Goal: Task Accomplishment & Management: Manage account settings

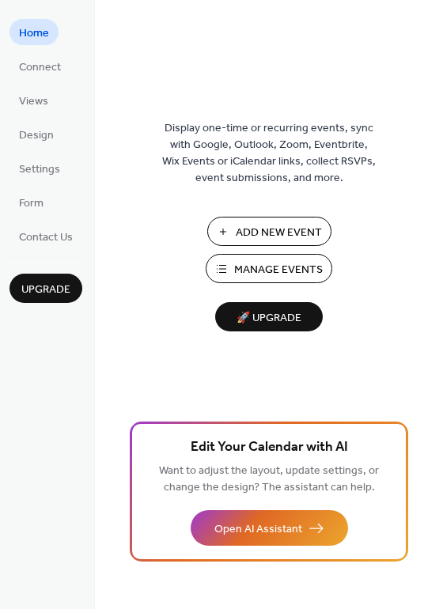
click at [36, 28] on span "Home" at bounding box center [34, 33] width 30 height 17
click at [44, 62] on span "Connect" at bounding box center [40, 67] width 42 height 17
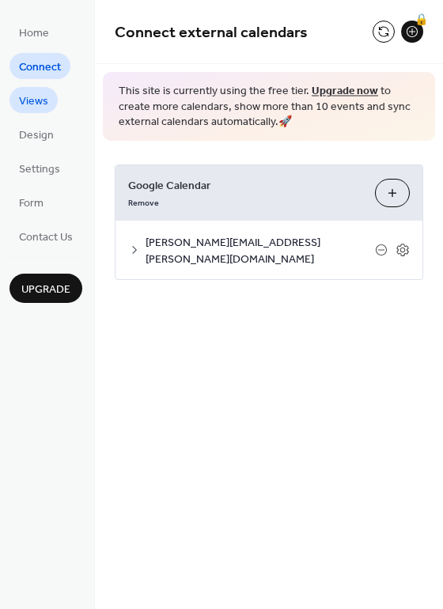
click at [45, 104] on span "Views" at bounding box center [33, 101] width 29 height 17
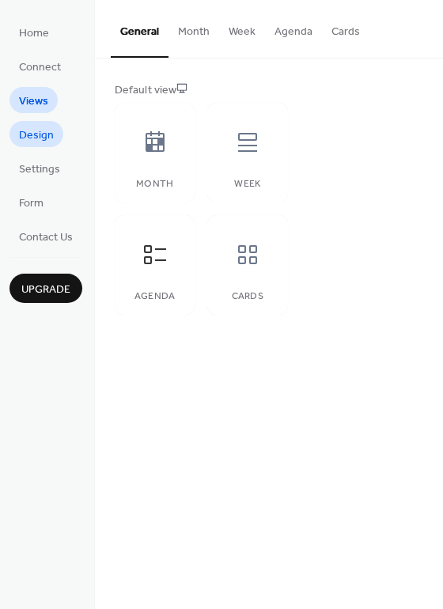
click at [42, 134] on span "Design" at bounding box center [36, 135] width 35 height 17
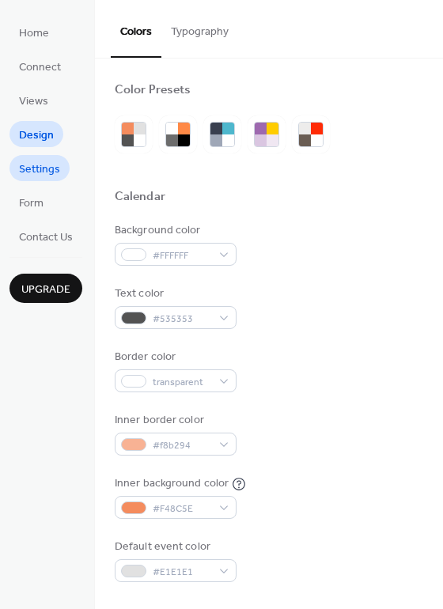
click at [42, 163] on span "Settings" at bounding box center [39, 169] width 41 height 17
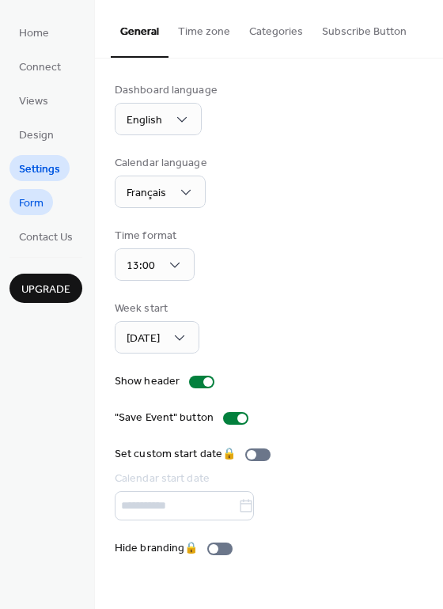
click at [43, 207] on span "Form" at bounding box center [31, 203] width 25 height 17
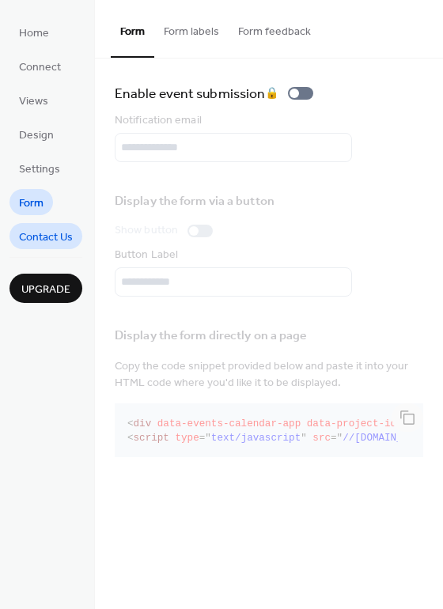
click at [51, 234] on span "Contact Us" at bounding box center [46, 237] width 54 height 17
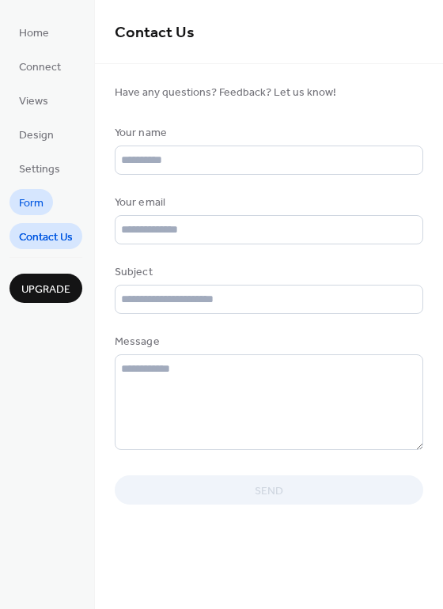
click at [42, 203] on span "Form" at bounding box center [31, 203] width 25 height 17
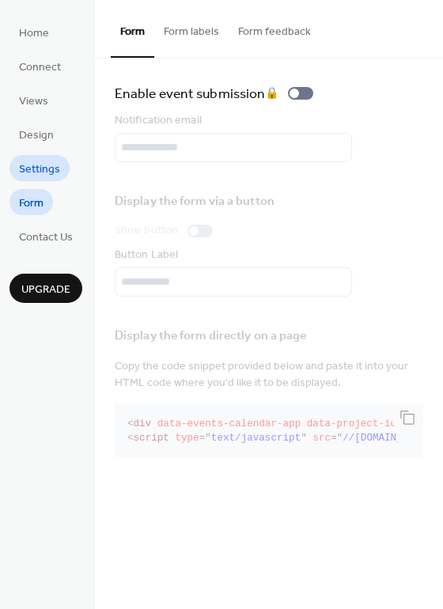
click at [36, 172] on span "Settings" at bounding box center [39, 169] width 41 height 17
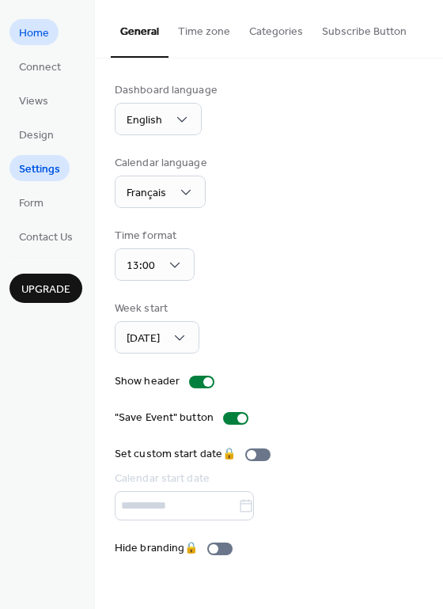
click at [42, 40] on span "Home" at bounding box center [34, 33] width 30 height 17
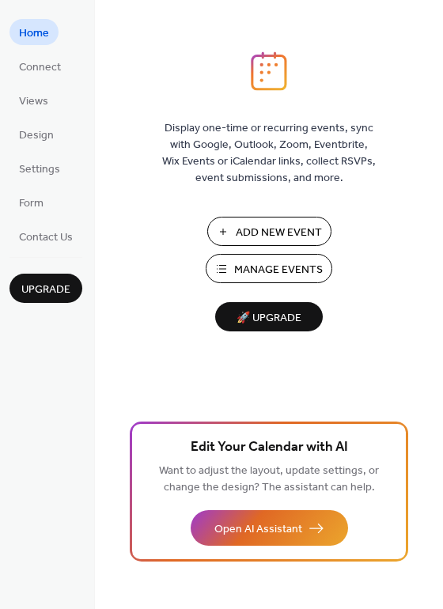
click at [245, 273] on span "Manage Events" at bounding box center [278, 270] width 89 height 17
click at [40, 203] on span "Form" at bounding box center [31, 203] width 25 height 17
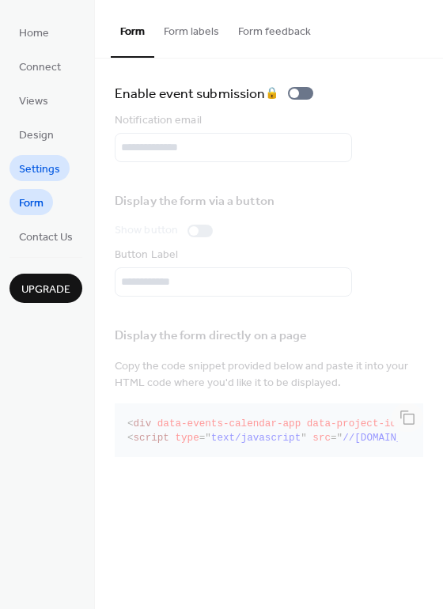
click at [35, 172] on span "Settings" at bounding box center [39, 169] width 41 height 17
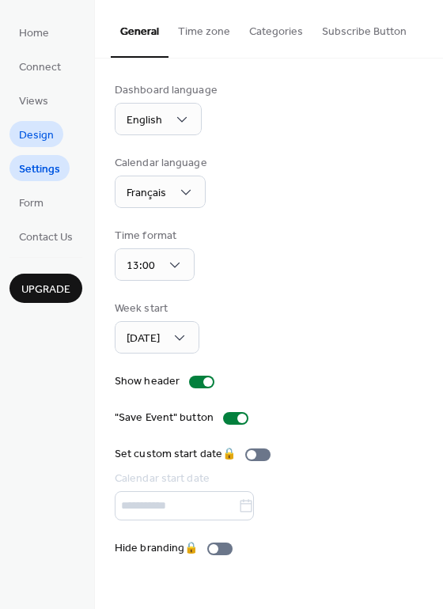
click at [36, 138] on span "Design" at bounding box center [36, 135] width 35 height 17
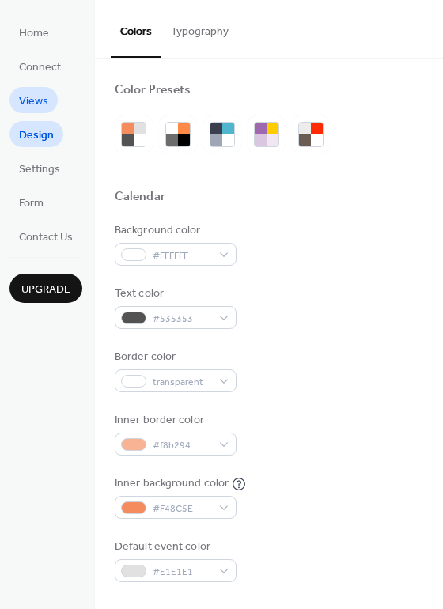
click at [36, 103] on span "Views" at bounding box center [33, 101] width 29 height 17
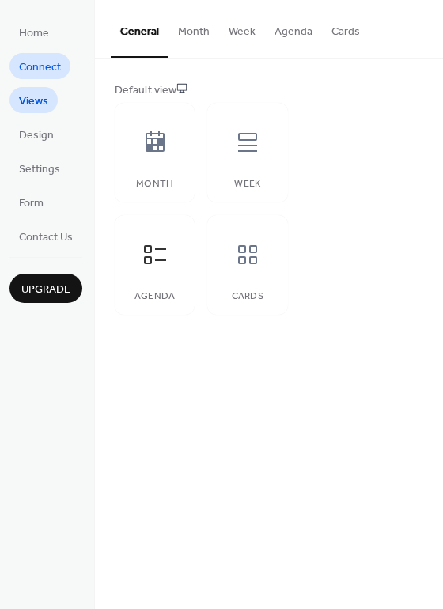
click at [35, 70] on span "Connect" at bounding box center [40, 67] width 42 height 17
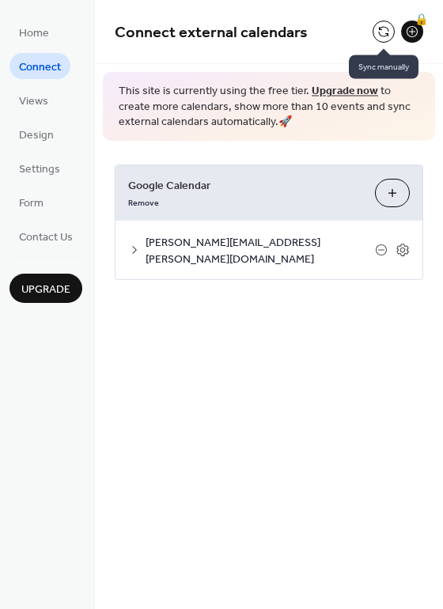
click at [385, 34] on button at bounding box center [383, 32] width 22 height 22
